Goal: Find specific page/section: Find specific page/section

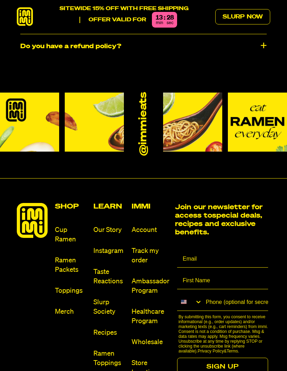
scroll to position [3377, 0]
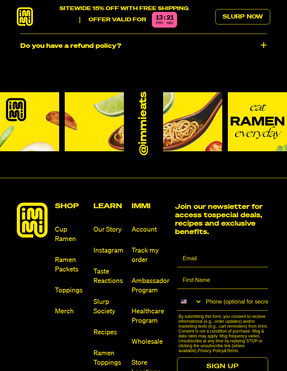
click at [145, 362] on link "Store Locations" at bounding box center [151, 368] width 38 height 19
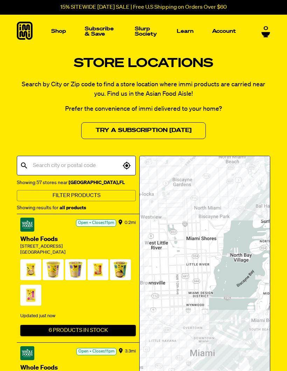
click at [80, 166] on input "text" at bounding box center [76, 165] width 90 height 13
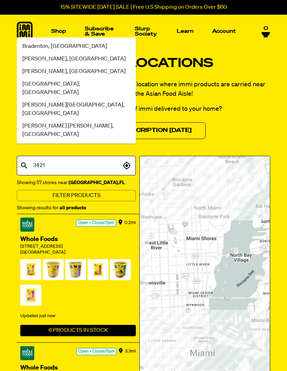
type input "34212"
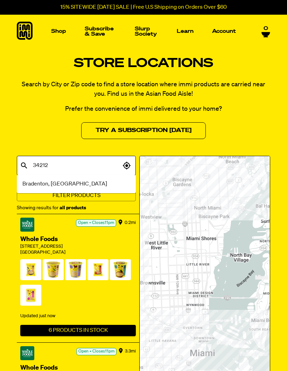
click at [66, 185] on li "Bradenton, FL" at bounding box center [76, 184] width 119 height 13
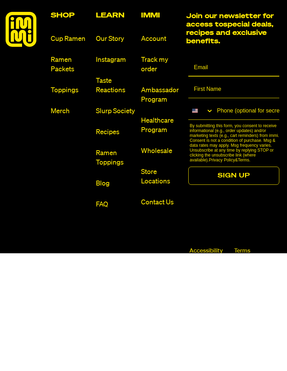
scroll to position [1129, 0]
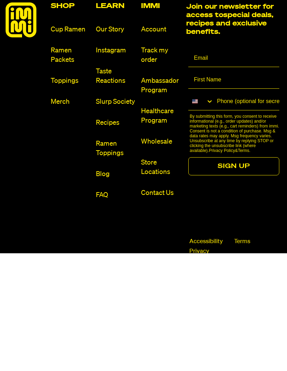
click at [155, 276] on link "Store Locations" at bounding box center [161, 285] width 40 height 19
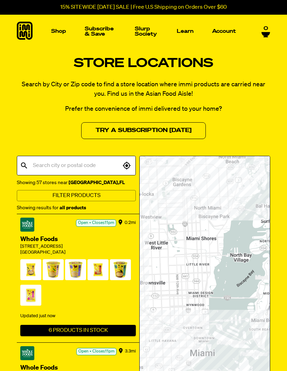
click at [99, 164] on input "text" at bounding box center [76, 165] width 90 height 13
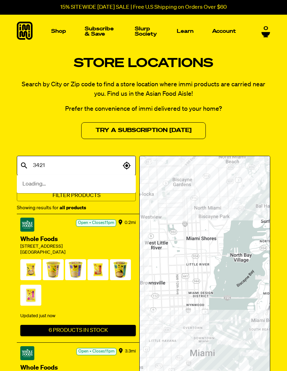
type input "34212"
click at [64, 185] on li "Bradenton, FL" at bounding box center [76, 184] width 119 height 13
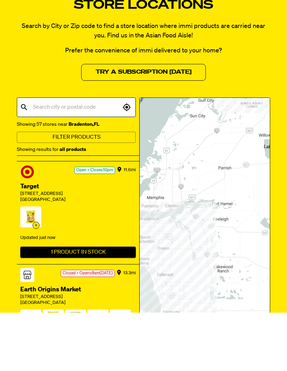
scroll to position [374, 0]
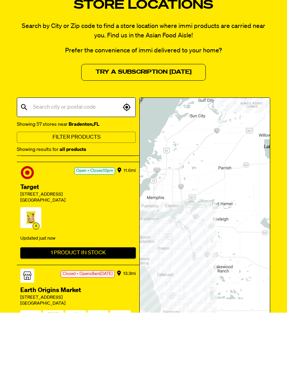
click at [36, 266] on span "4" at bounding box center [30, 278] width 21 height 24
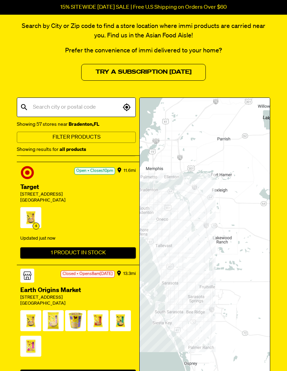
click at [37, 212] on span "4" at bounding box center [30, 219] width 21 height 24
click at [88, 248] on button "1 Product In Stock" at bounding box center [77, 253] width 115 height 11
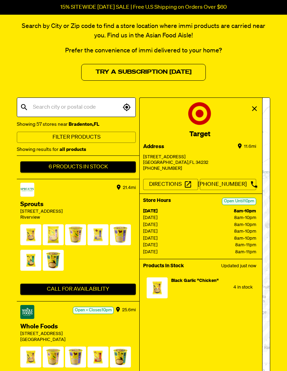
scroll to position [1395, 0]
